Goal: Complete application form

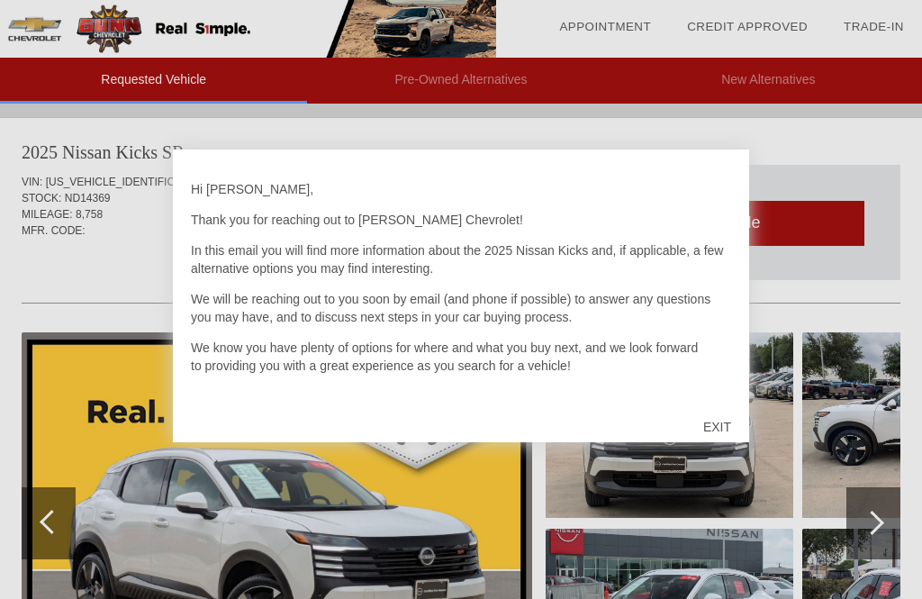
click at [717, 423] on div "EXIT" at bounding box center [718, 427] width 64 height 54
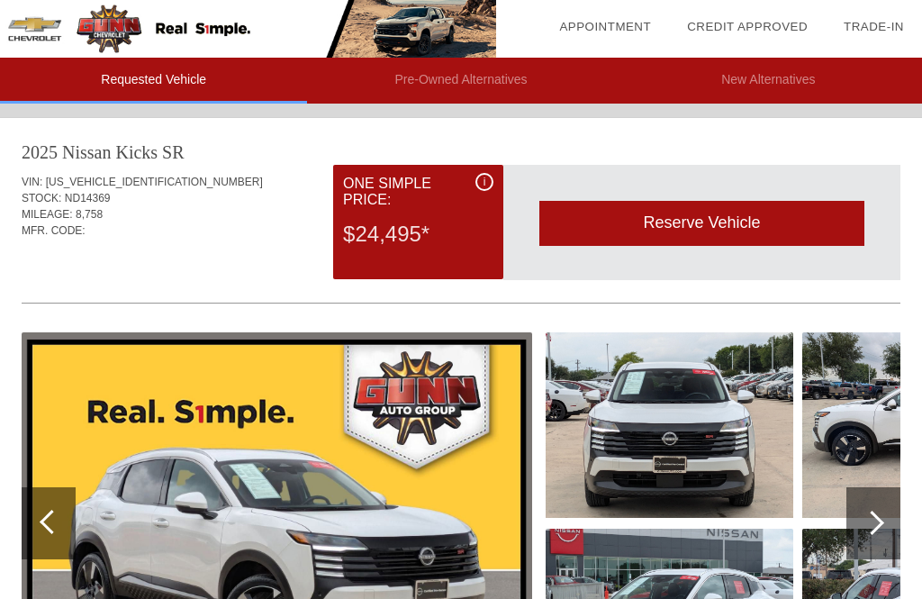
scroll to position [0, 2]
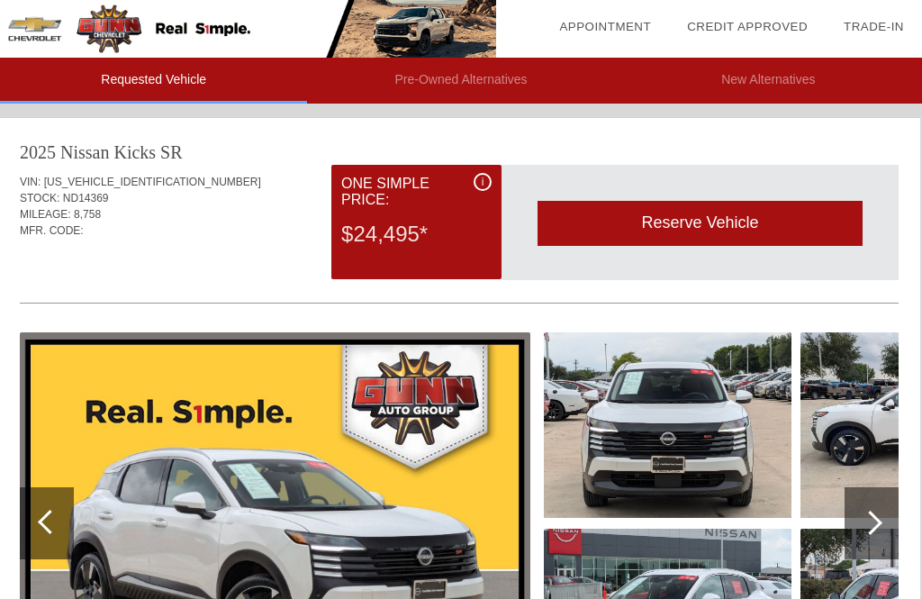
click at [876, 521] on div at bounding box center [870, 523] width 24 height 24
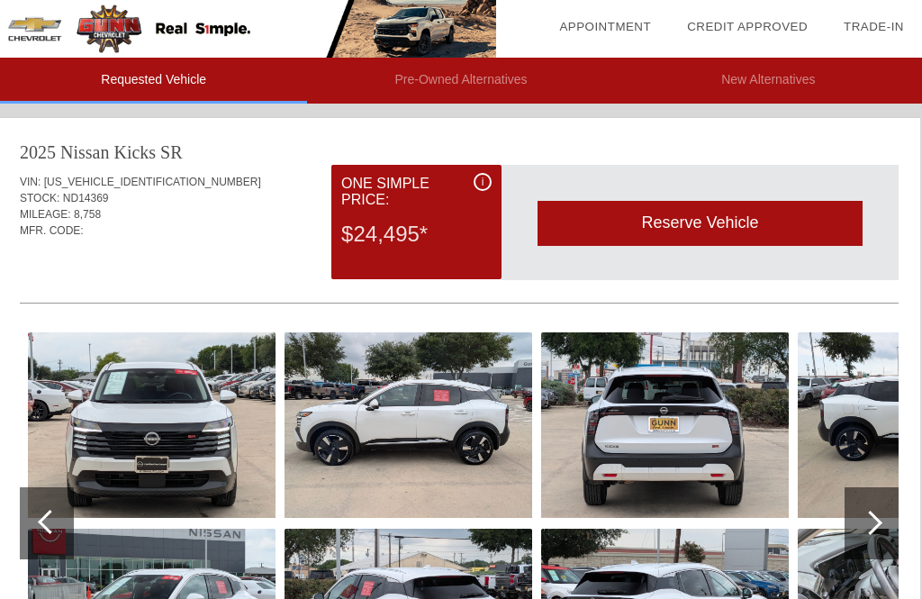
click at [873, 513] on div at bounding box center [870, 523] width 24 height 24
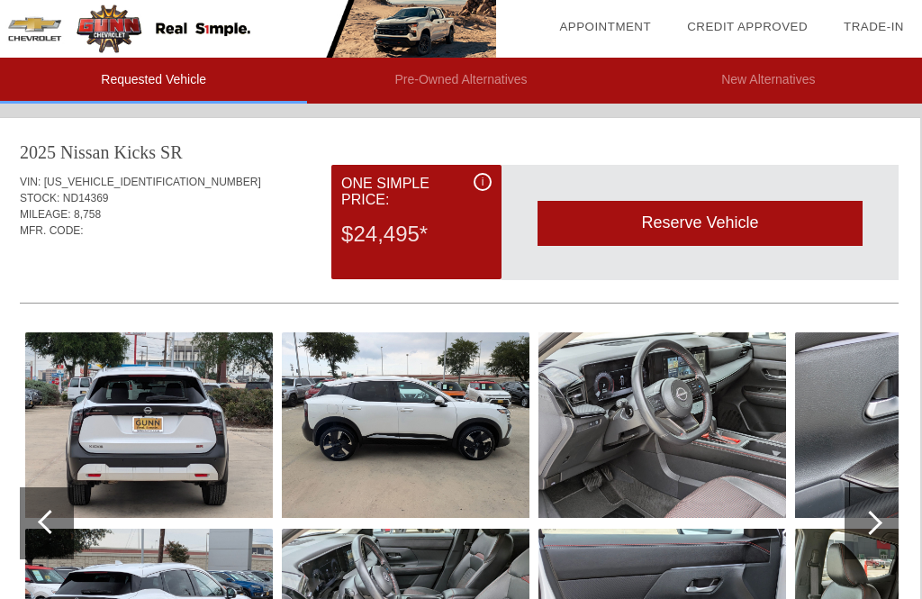
click at [150, 444] on img at bounding box center [149, 425] width 248 height 186
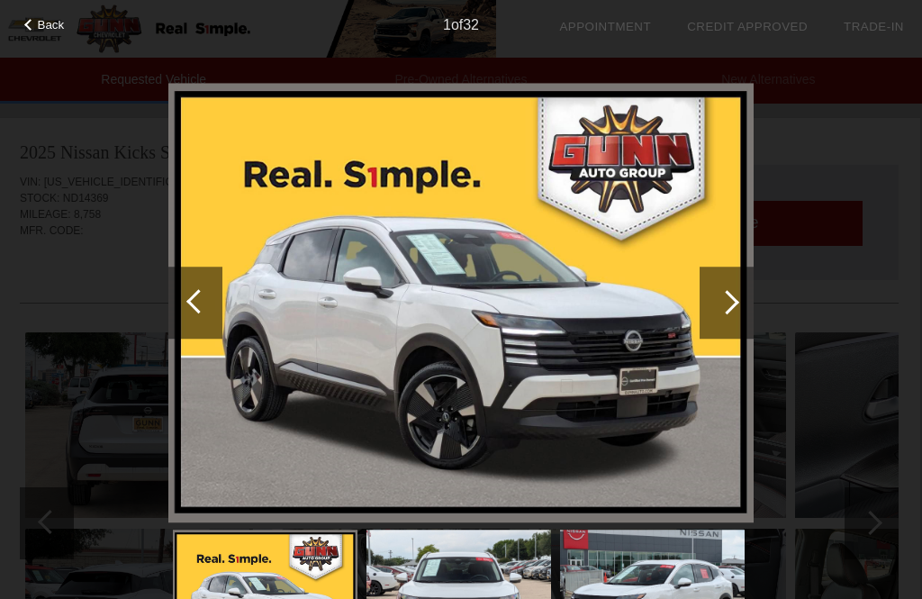
click at [744, 293] on div at bounding box center [727, 303] width 54 height 72
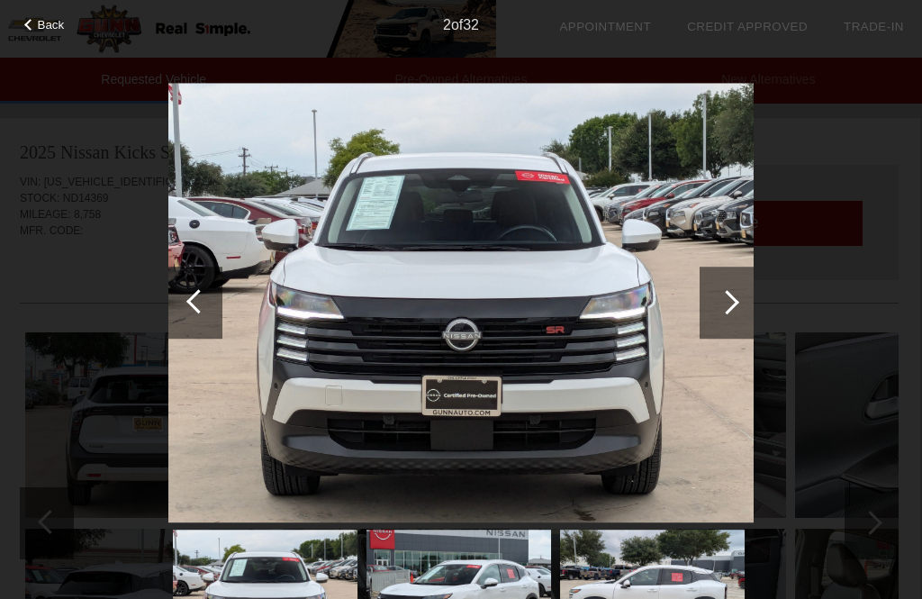
click at [735, 304] on div at bounding box center [727, 302] width 24 height 24
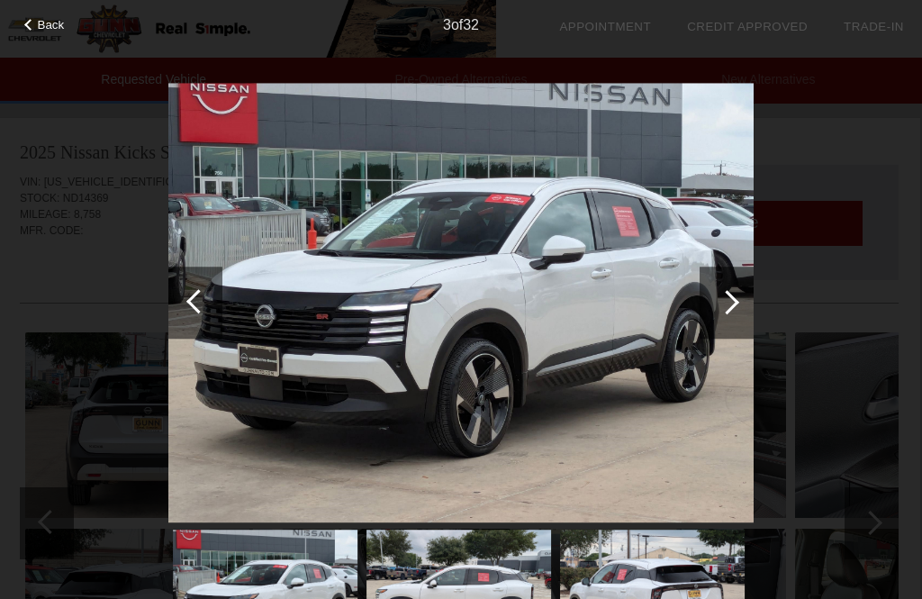
click at [751, 304] on div at bounding box center [727, 303] width 54 height 72
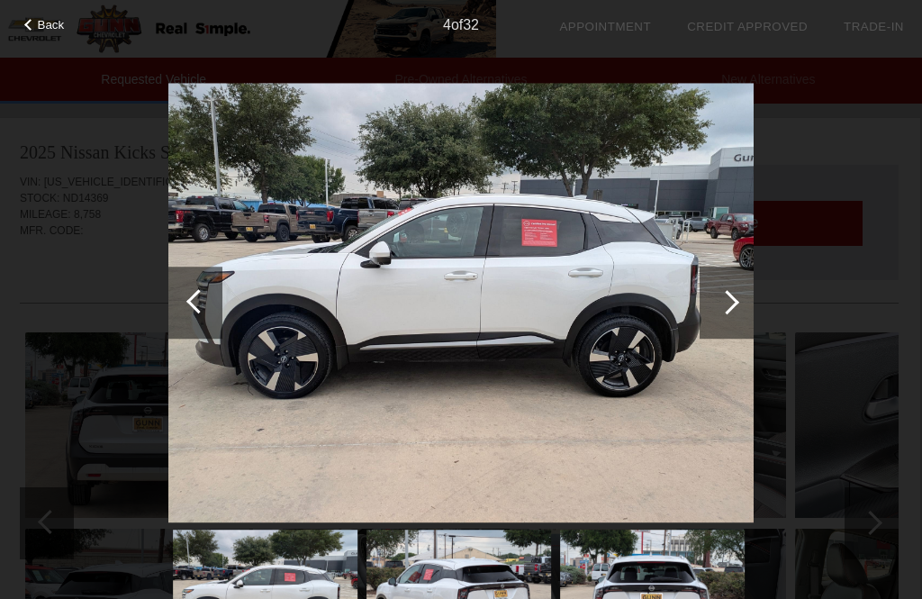
click at [747, 302] on div at bounding box center [727, 303] width 54 height 72
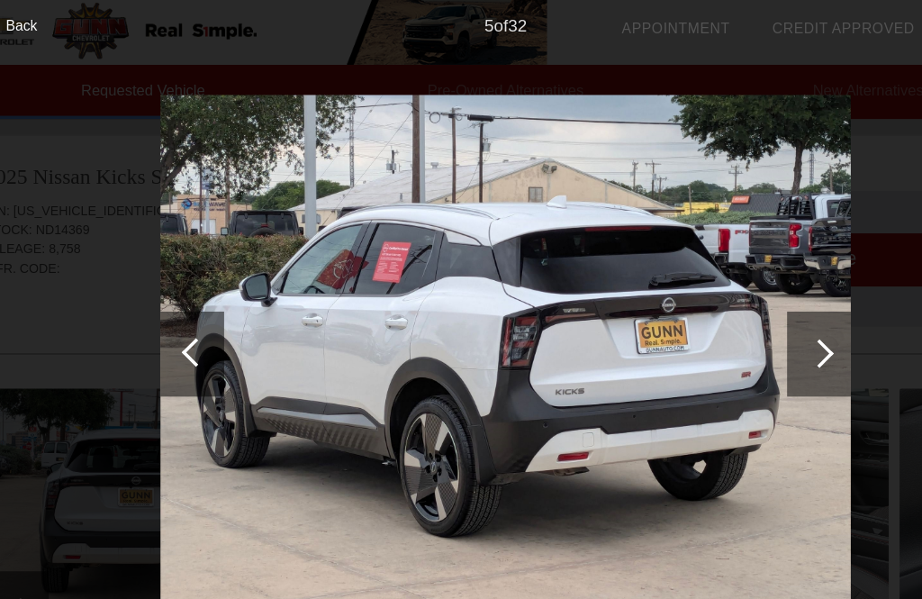
click at [718, 295] on div at bounding box center [727, 303] width 54 height 72
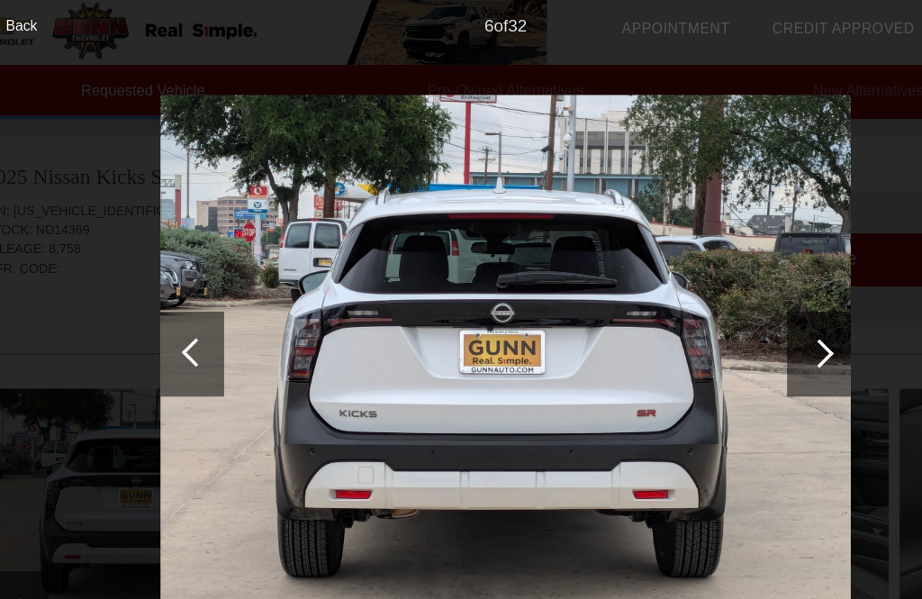
click at [704, 305] on div at bounding box center [727, 303] width 54 height 72
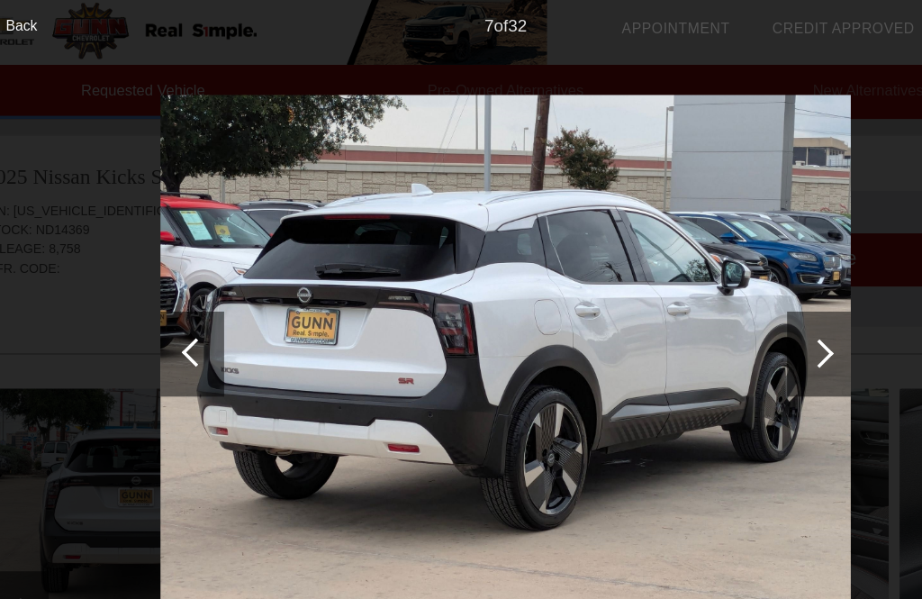
click at [715, 299] on div at bounding box center [727, 302] width 24 height 24
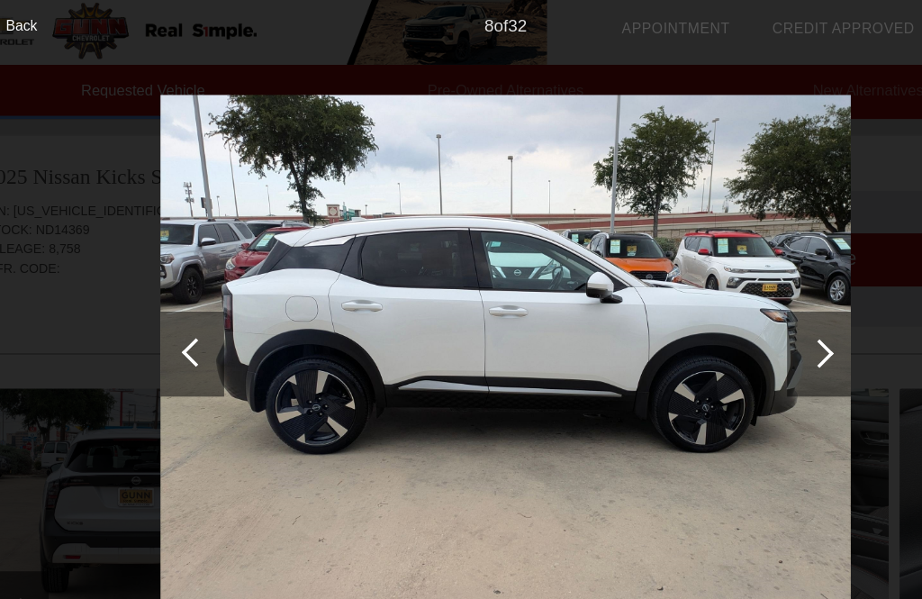
click at [703, 312] on div at bounding box center [727, 303] width 54 height 72
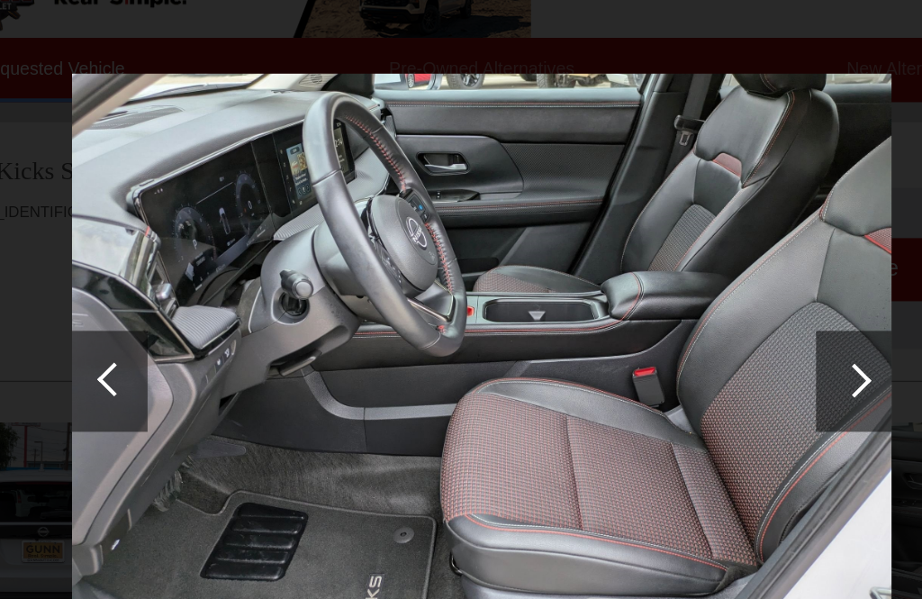
click at [715, 290] on div at bounding box center [727, 302] width 24 height 24
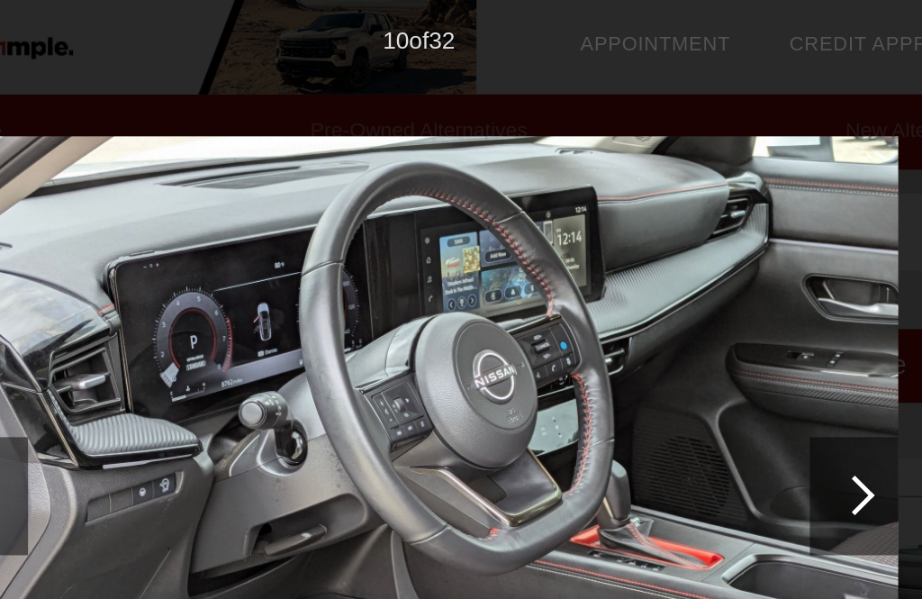
click at [715, 303] on div at bounding box center [727, 302] width 24 height 24
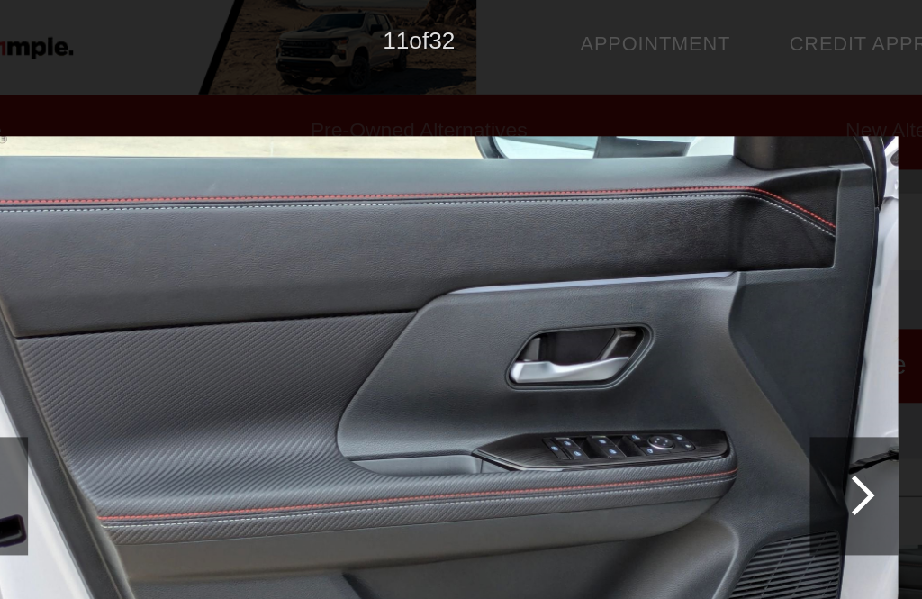
click at [715, 301] on div at bounding box center [727, 302] width 24 height 24
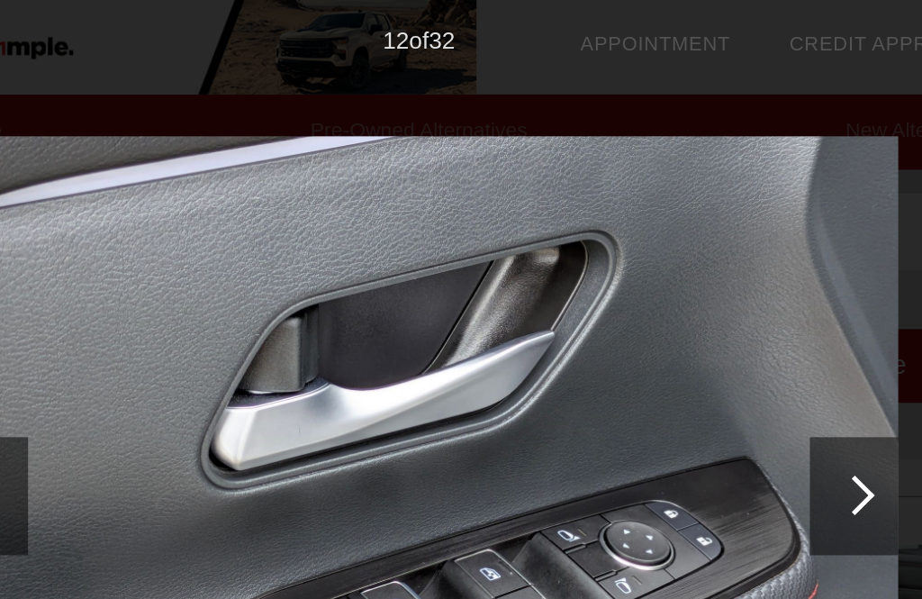
click at [715, 298] on div at bounding box center [727, 302] width 24 height 24
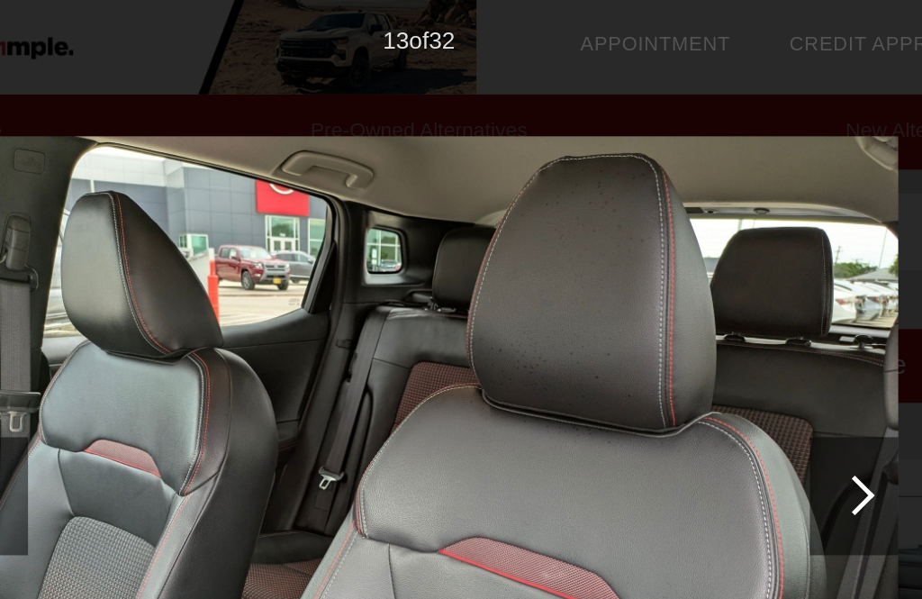
click at [700, 297] on div at bounding box center [727, 303] width 54 height 72
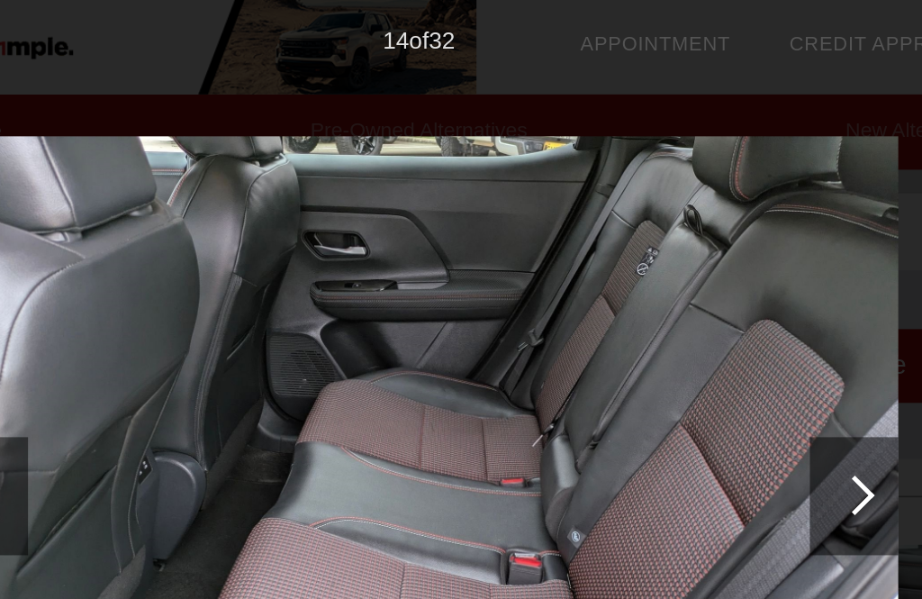
click at [700, 301] on div at bounding box center [727, 303] width 54 height 72
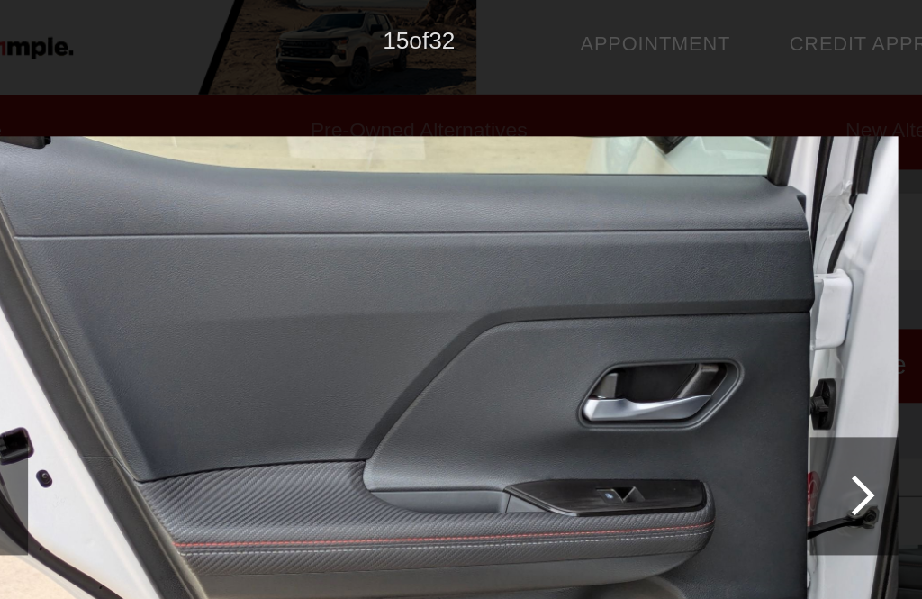
click at [715, 295] on div at bounding box center [727, 302] width 24 height 24
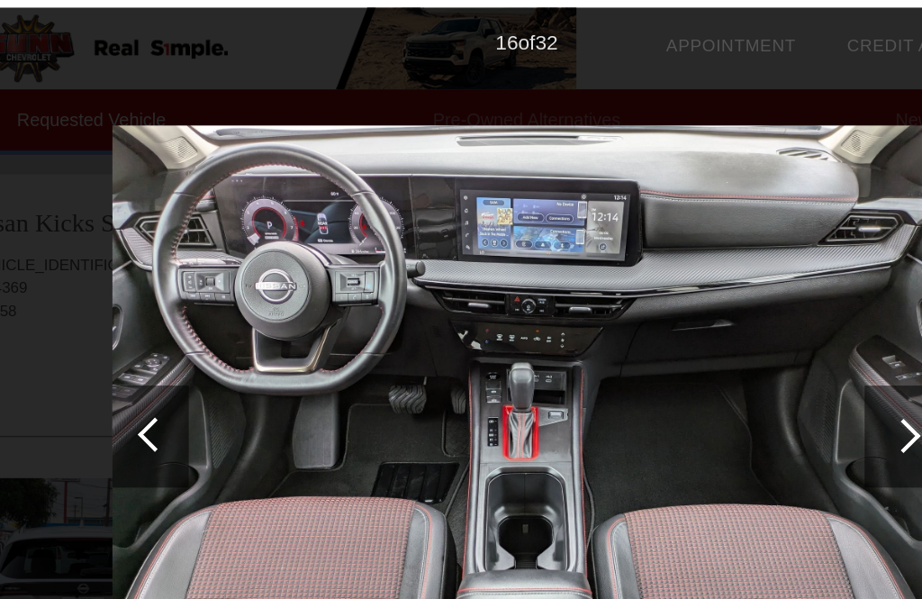
scroll to position [0, 0]
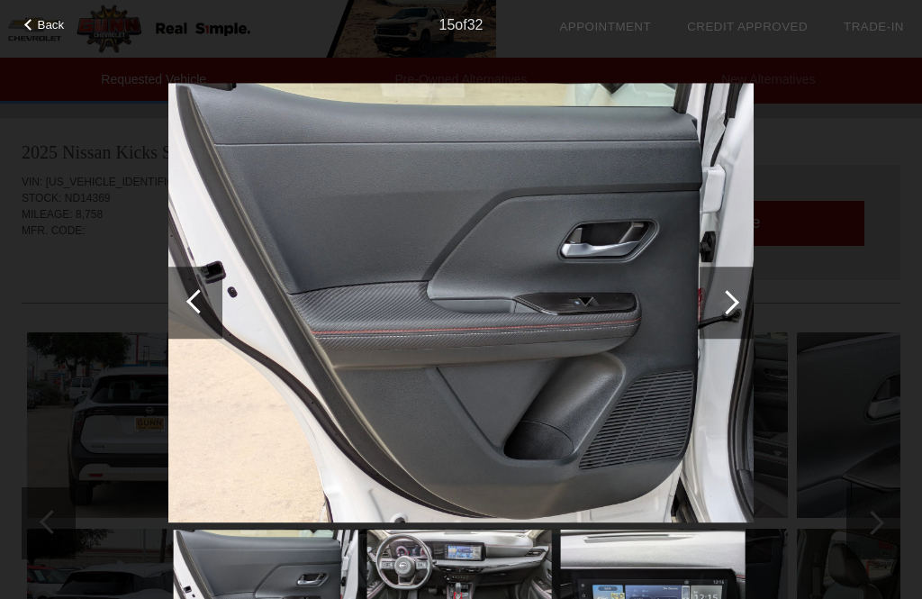
click at [746, 304] on div at bounding box center [727, 303] width 54 height 72
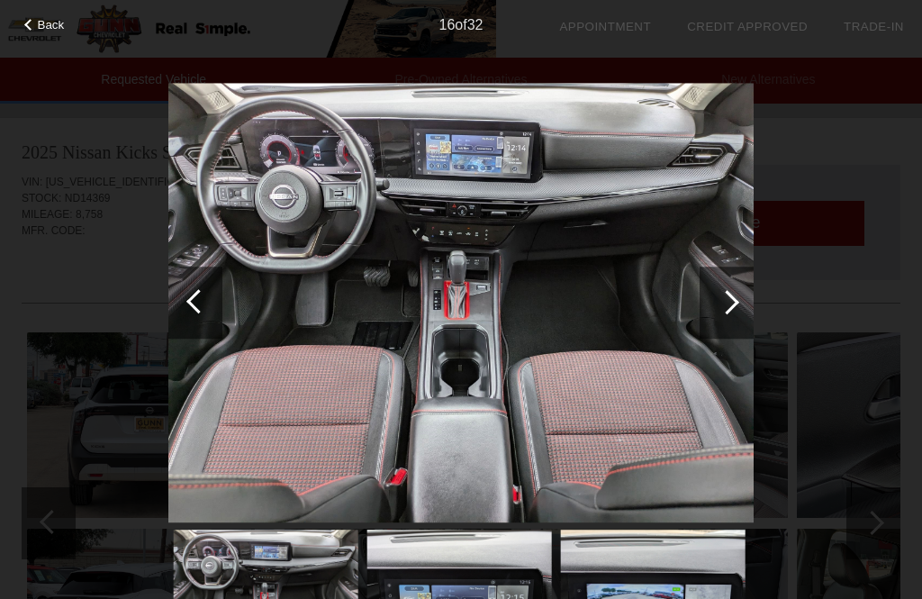
click at [736, 312] on div at bounding box center [727, 303] width 54 height 72
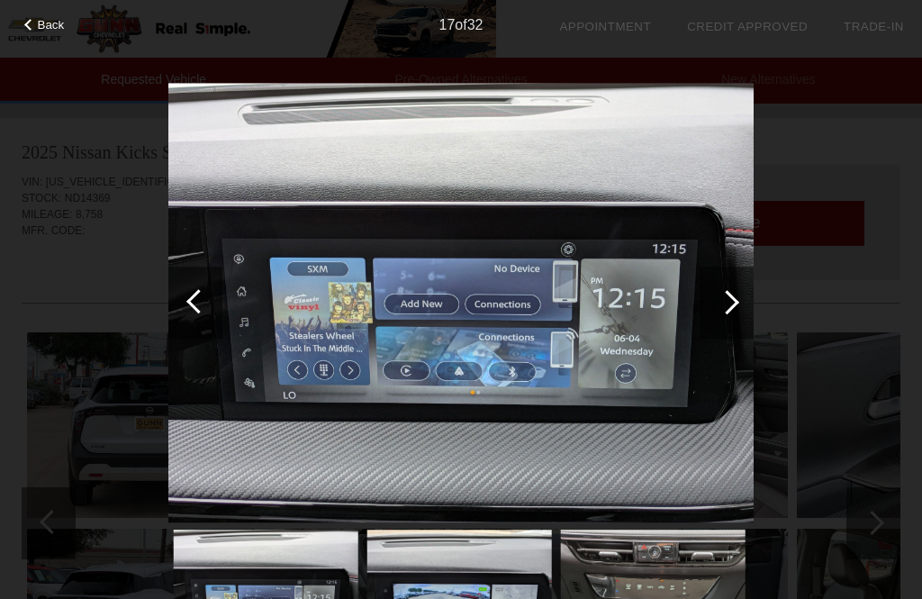
click at [744, 303] on div at bounding box center [727, 303] width 54 height 72
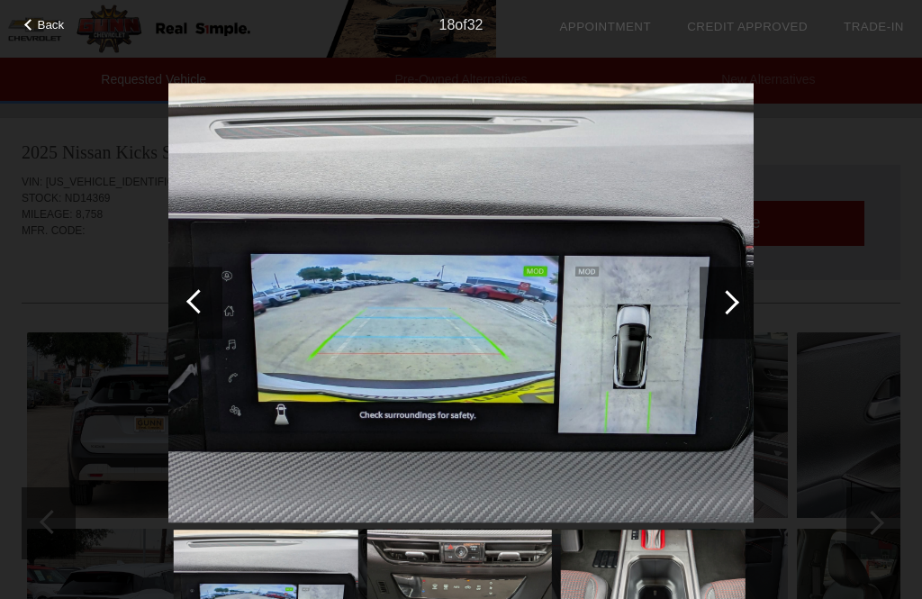
click at [733, 313] on div at bounding box center [727, 303] width 54 height 72
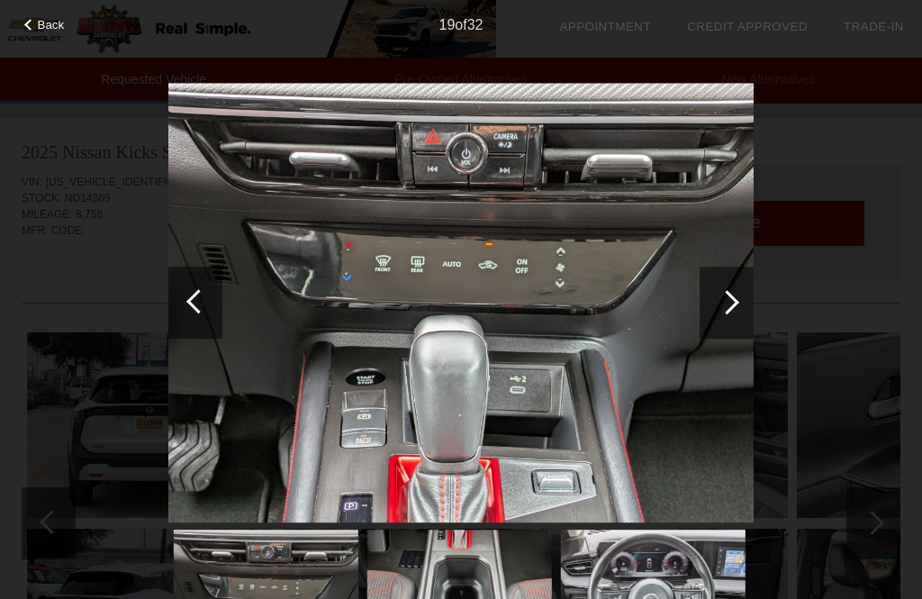
click at [731, 308] on div at bounding box center [727, 302] width 24 height 24
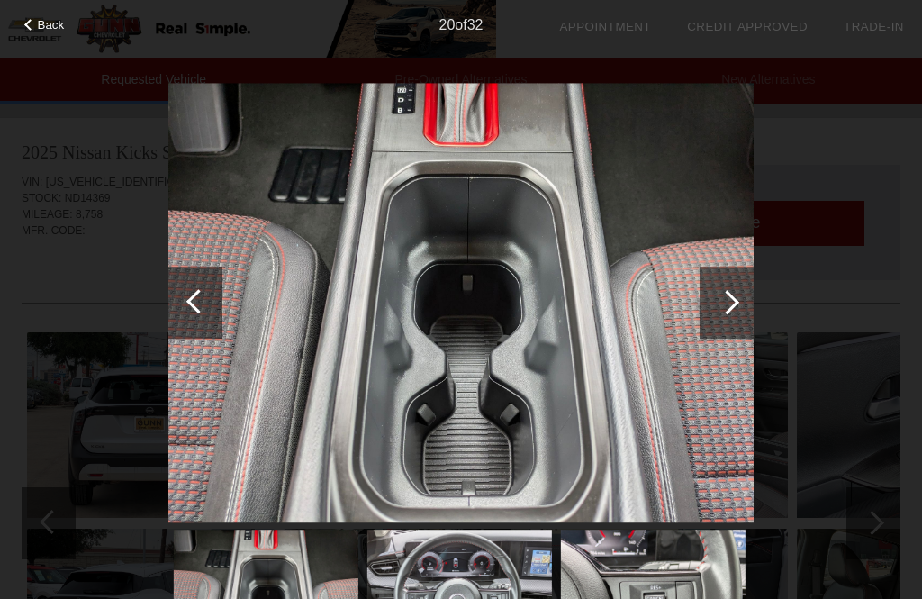
click at [737, 312] on div at bounding box center [727, 303] width 54 height 72
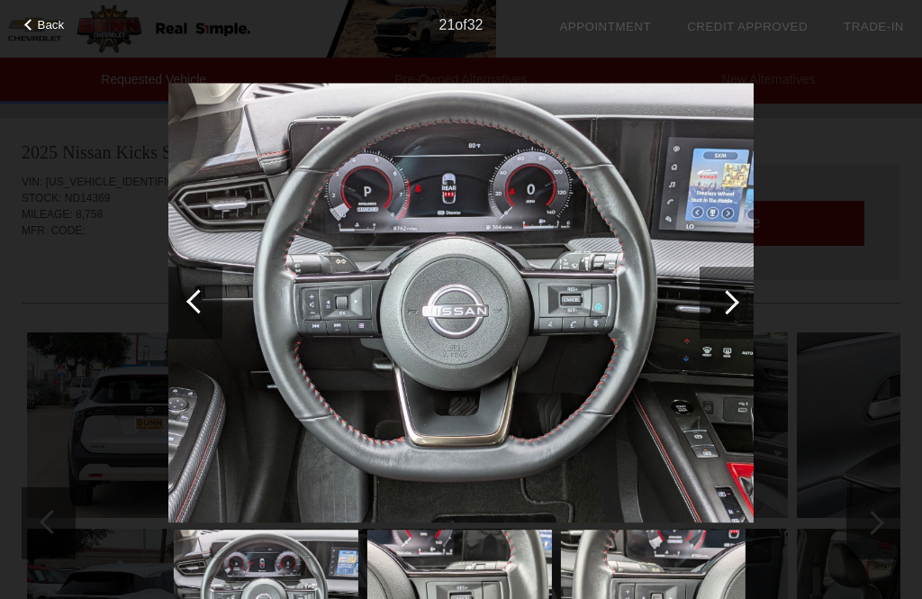
click at [740, 314] on div at bounding box center [727, 303] width 54 height 72
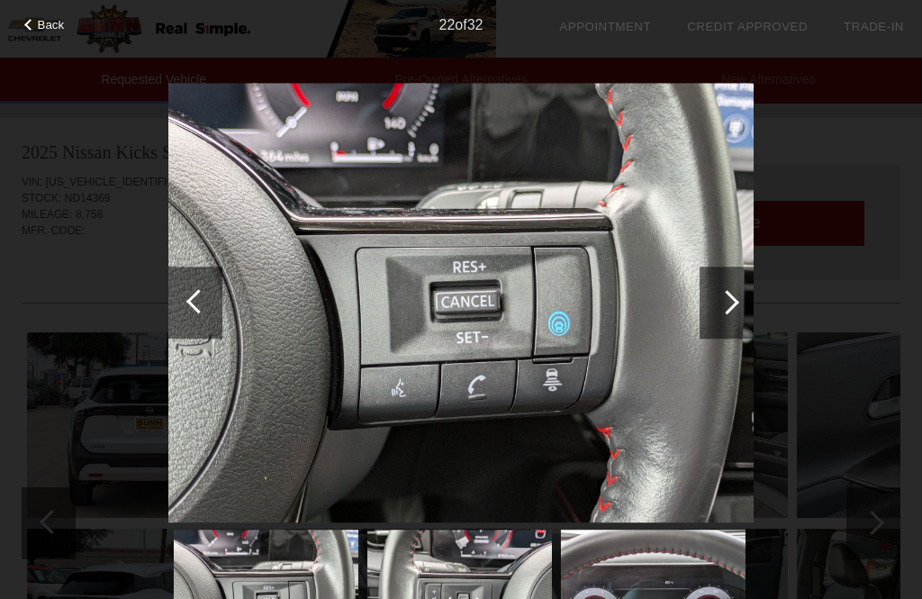
click at [735, 313] on div at bounding box center [727, 303] width 54 height 72
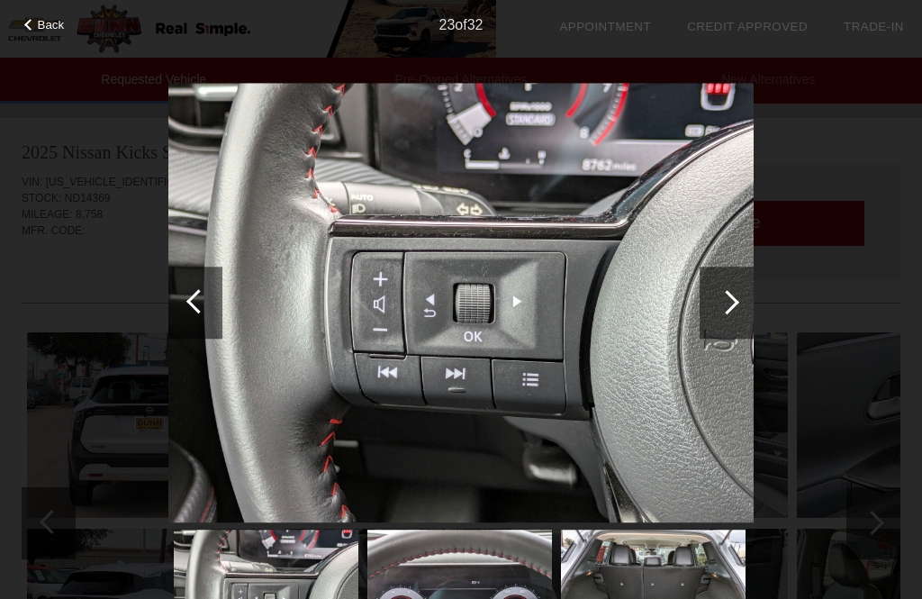
click at [732, 313] on div at bounding box center [727, 303] width 54 height 72
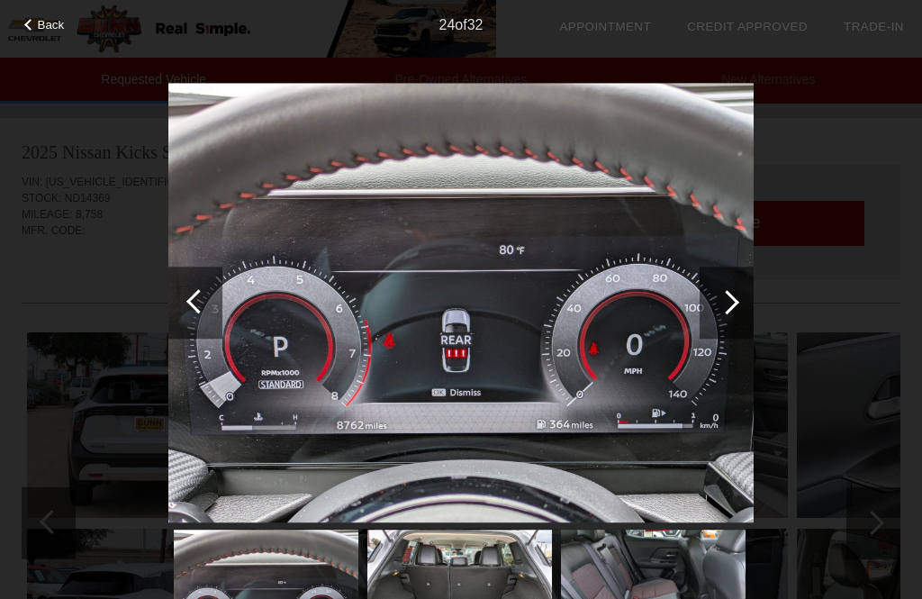
click at [739, 311] on div at bounding box center [727, 303] width 54 height 72
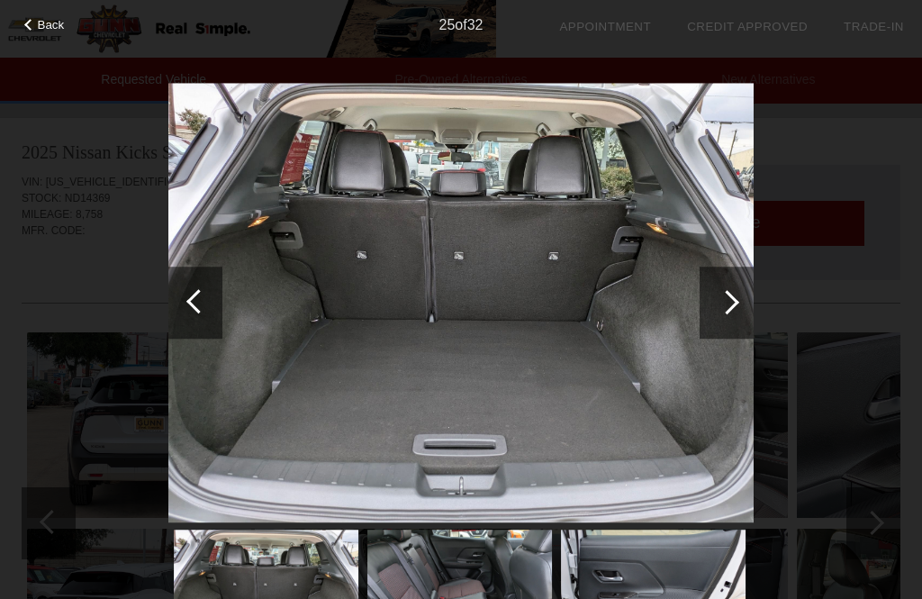
click at [726, 306] on div at bounding box center [727, 302] width 24 height 24
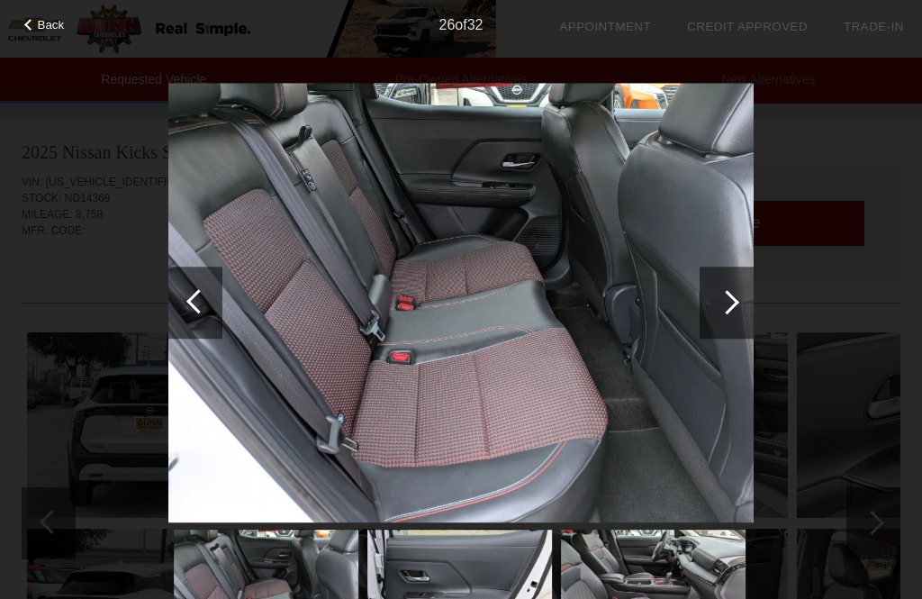
click at [731, 310] on div at bounding box center [727, 302] width 24 height 24
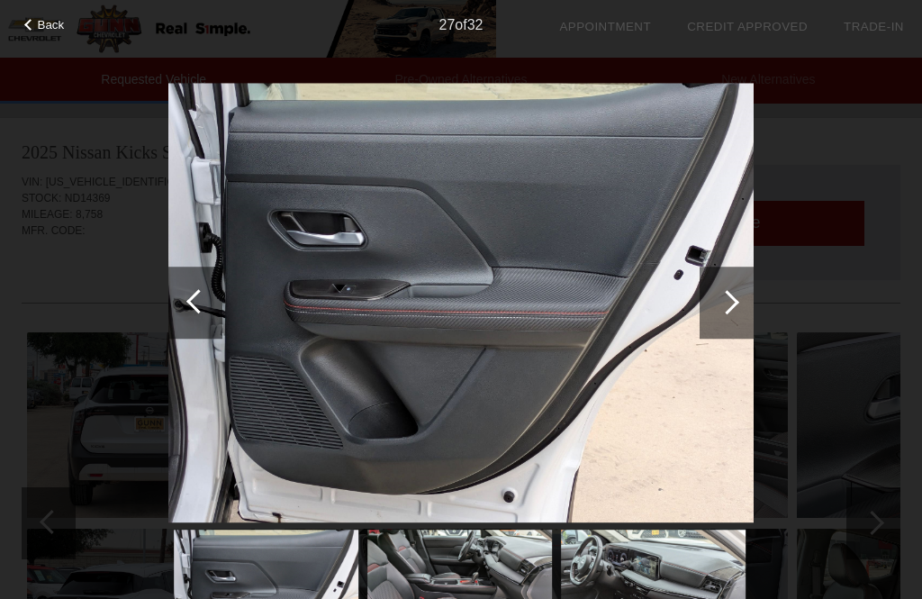
click at [731, 310] on div at bounding box center [727, 302] width 24 height 24
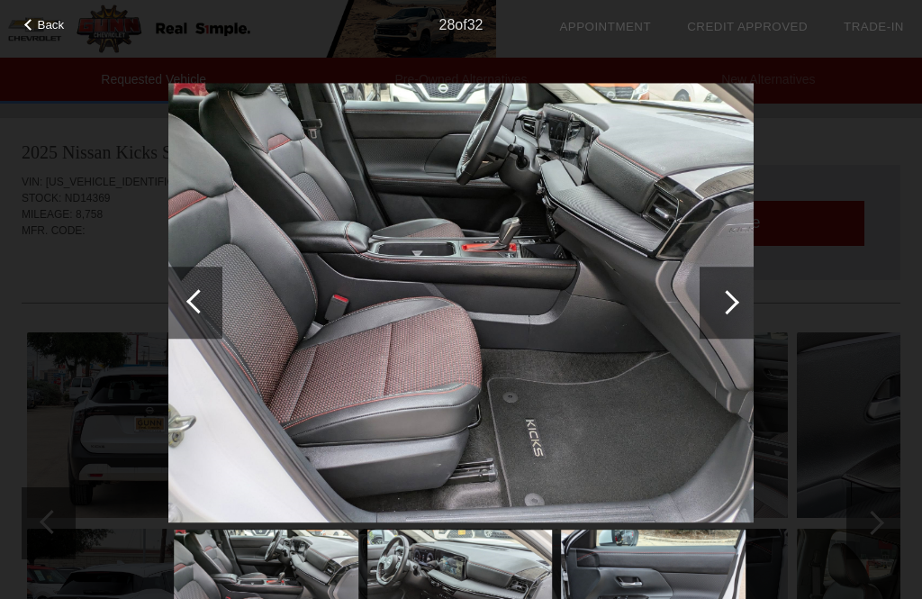
click at [730, 309] on div at bounding box center [727, 302] width 24 height 24
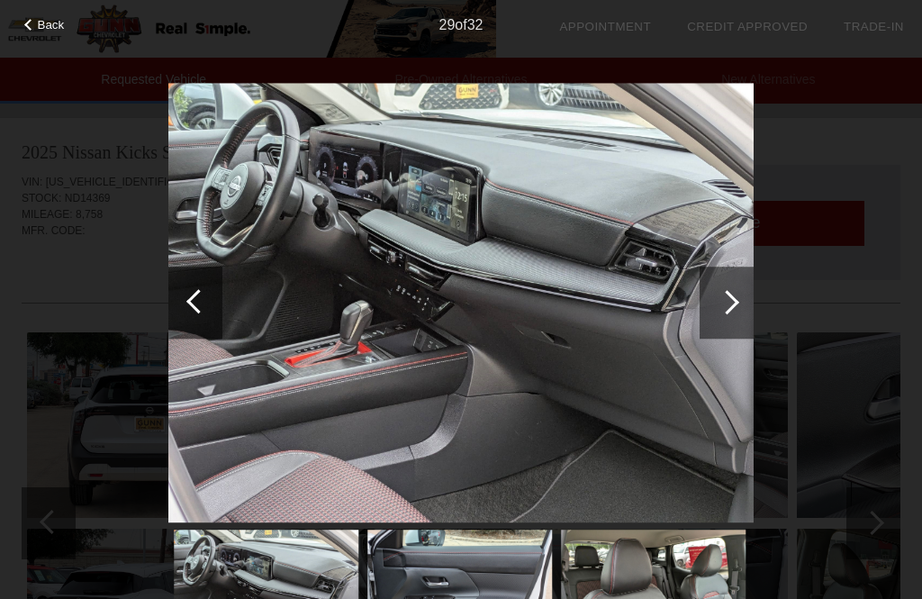
click at [731, 314] on div at bounding box center [727, 303] width 54 height 72
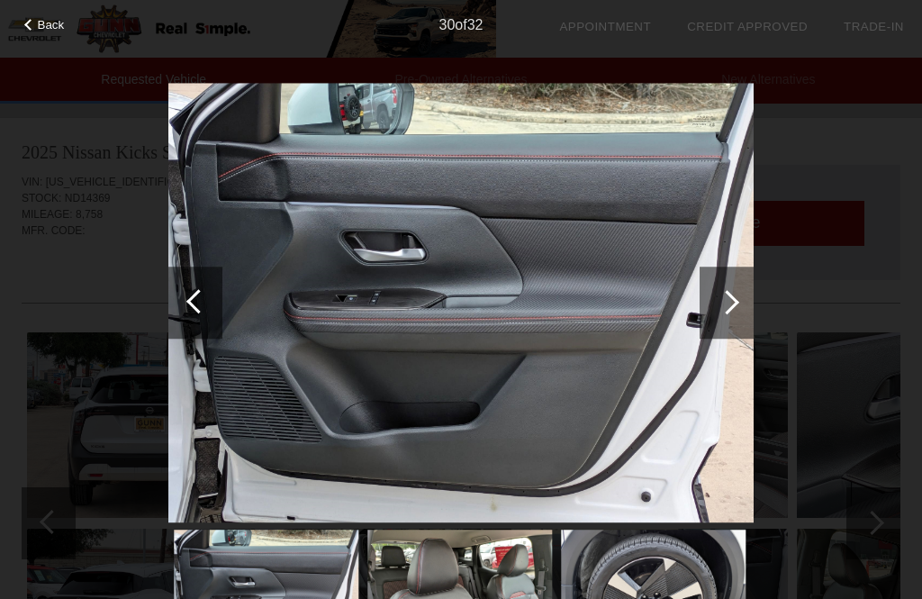
click at [733, 308] on div at bounding box center [727, 303] width 54 height 72
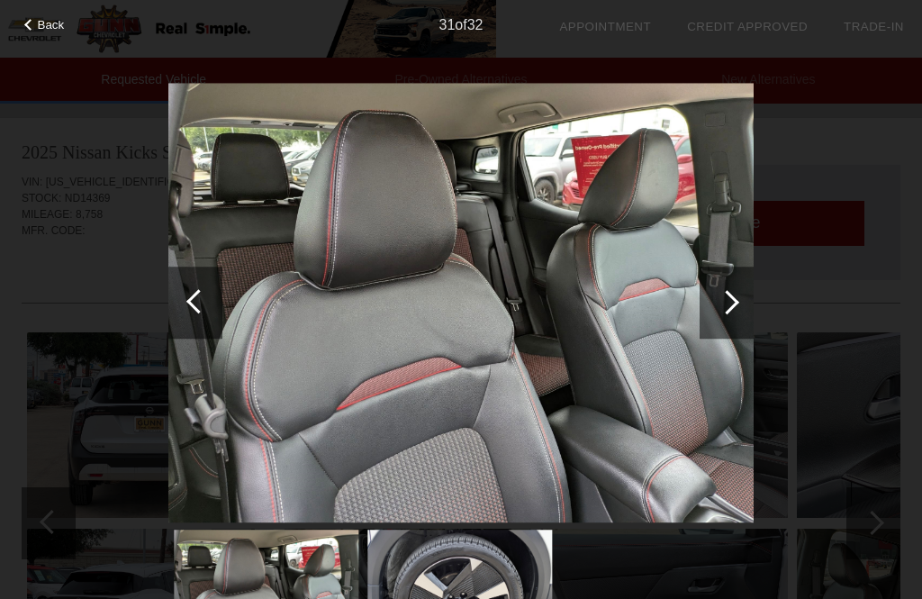
click at [726, 304] on div at bounding box center [727, 302] width 24 height 24
